Goal: Find contact information: Obtain details needed to contact an individual or organization

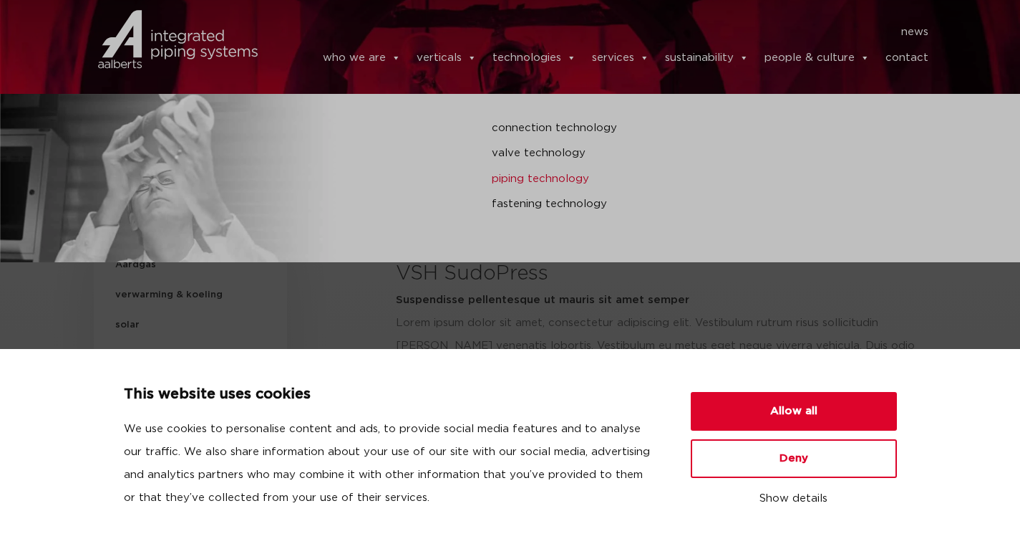
click at [511, 179] on link "piping technology" at bounding box center [683, 179] width 383 height 19
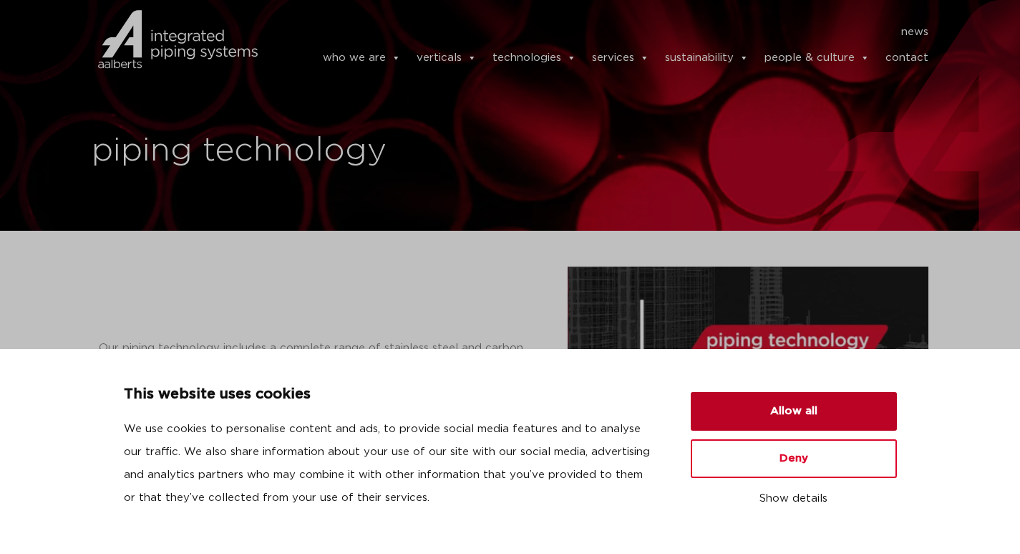
click at [796, 408] on button "Allow all" at bounding box center [794, 411] width 206 height 39
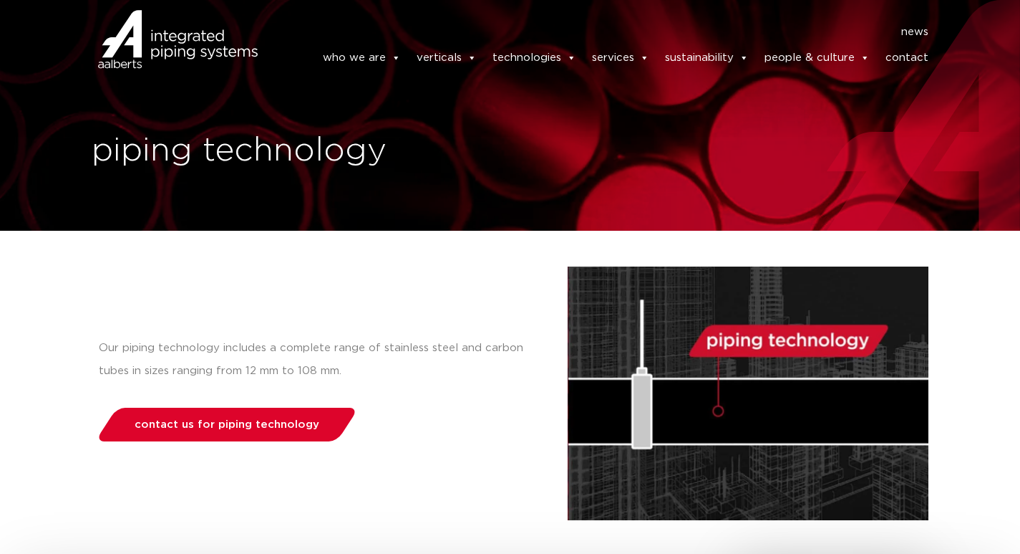
click at [914, 53] on link "contact" at bounding box center [907, 58] width 43 height 29
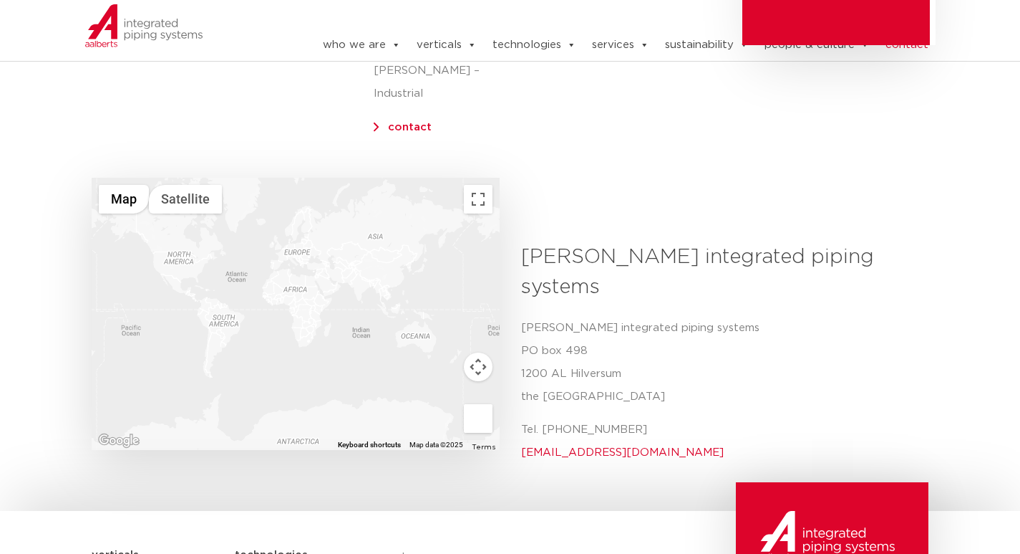
scroll to position [430, 0]
